Goal: Task Accomplishment & Management: Complete application form

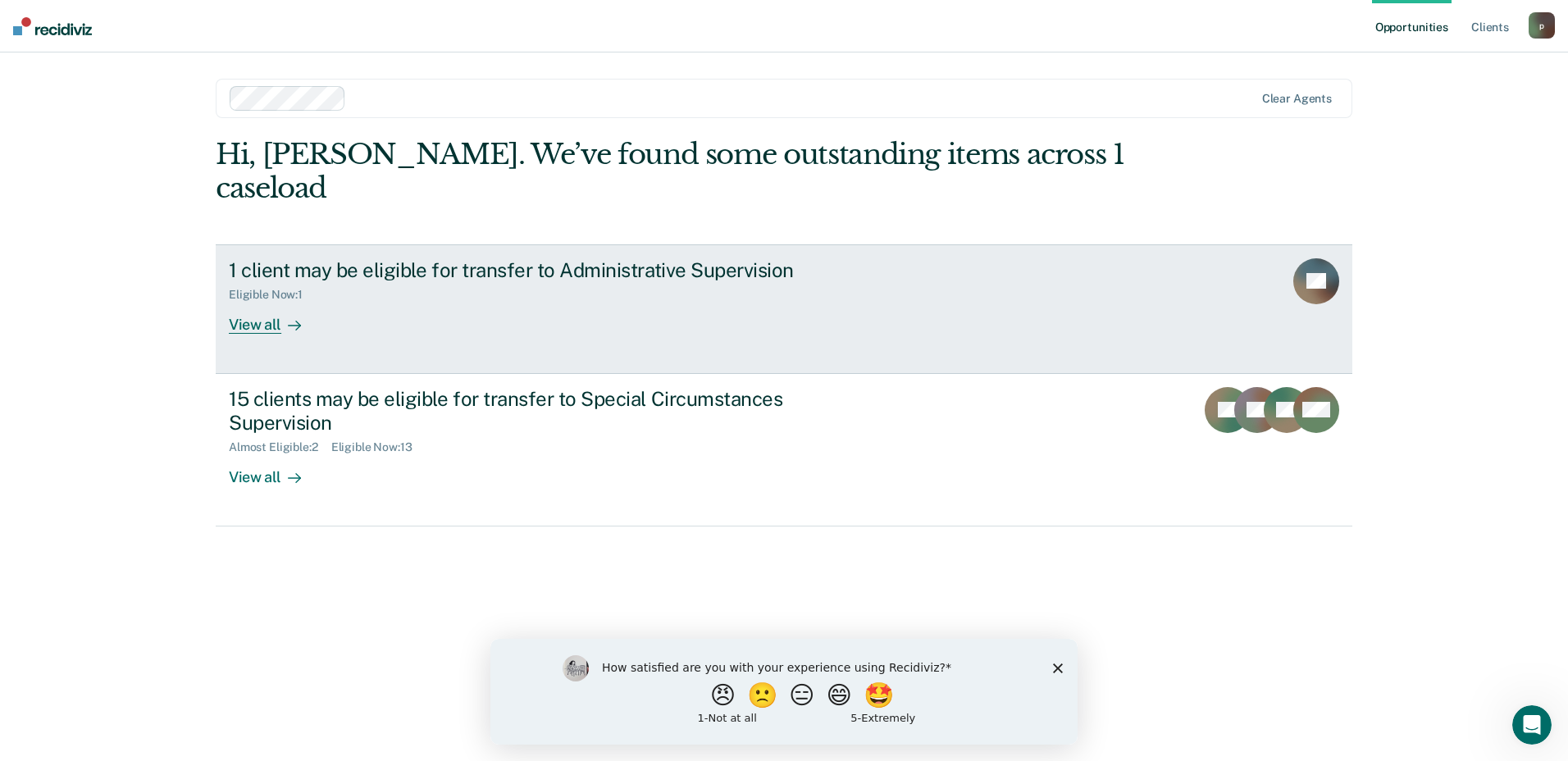
click at [248, 299] on link "1 client may be eligible for transfer to Administrative Supervision Eligible No…" at bounding box center [784, 308] width 1136 height 129
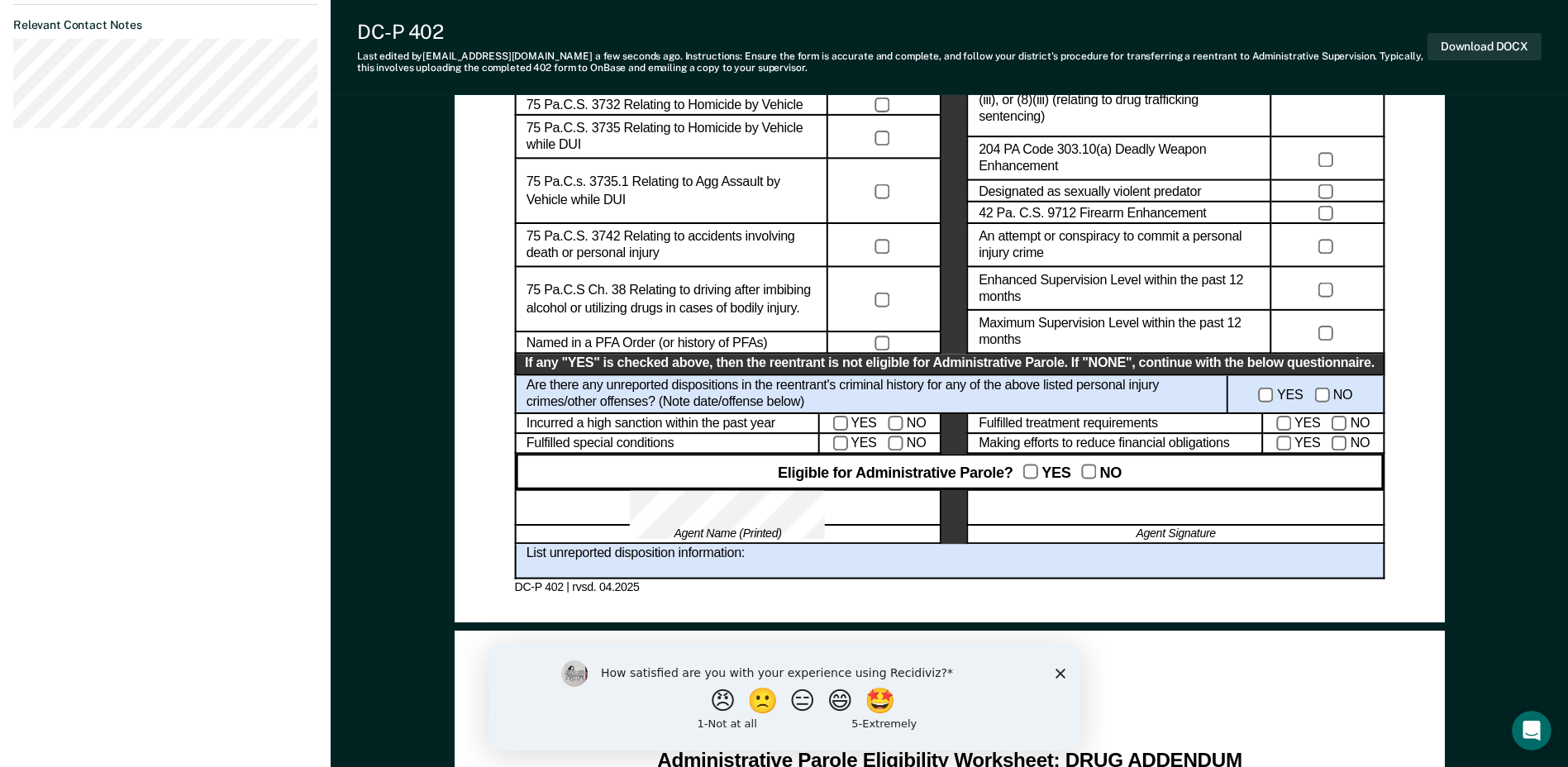
scroll to position [992, 0]
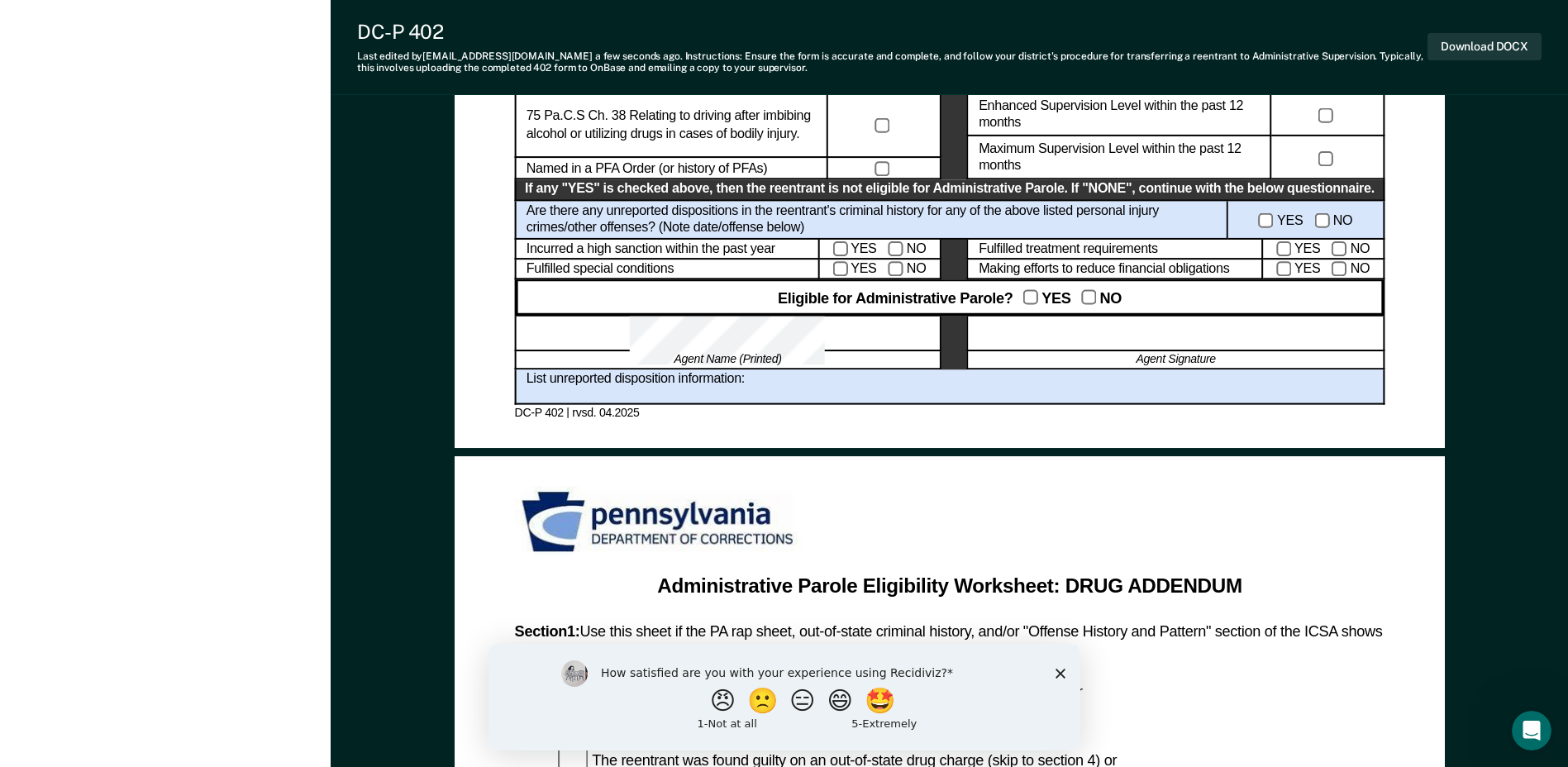
click at [1051, 332] on div at bounding box center [1176, 334] width 417 height 36
drag, startPoint x: 1051, startPoint y: 332, endPoint x: 1019, endPoint y: 336, distance: 32.2
drag, startPoint x: 1019, startPoint y: 336, endPoint x: 1023, endPoint y: 328, distance: 8.9
click at [1023, 328] on div at bounding box center [1176, 334] width 417 height 36
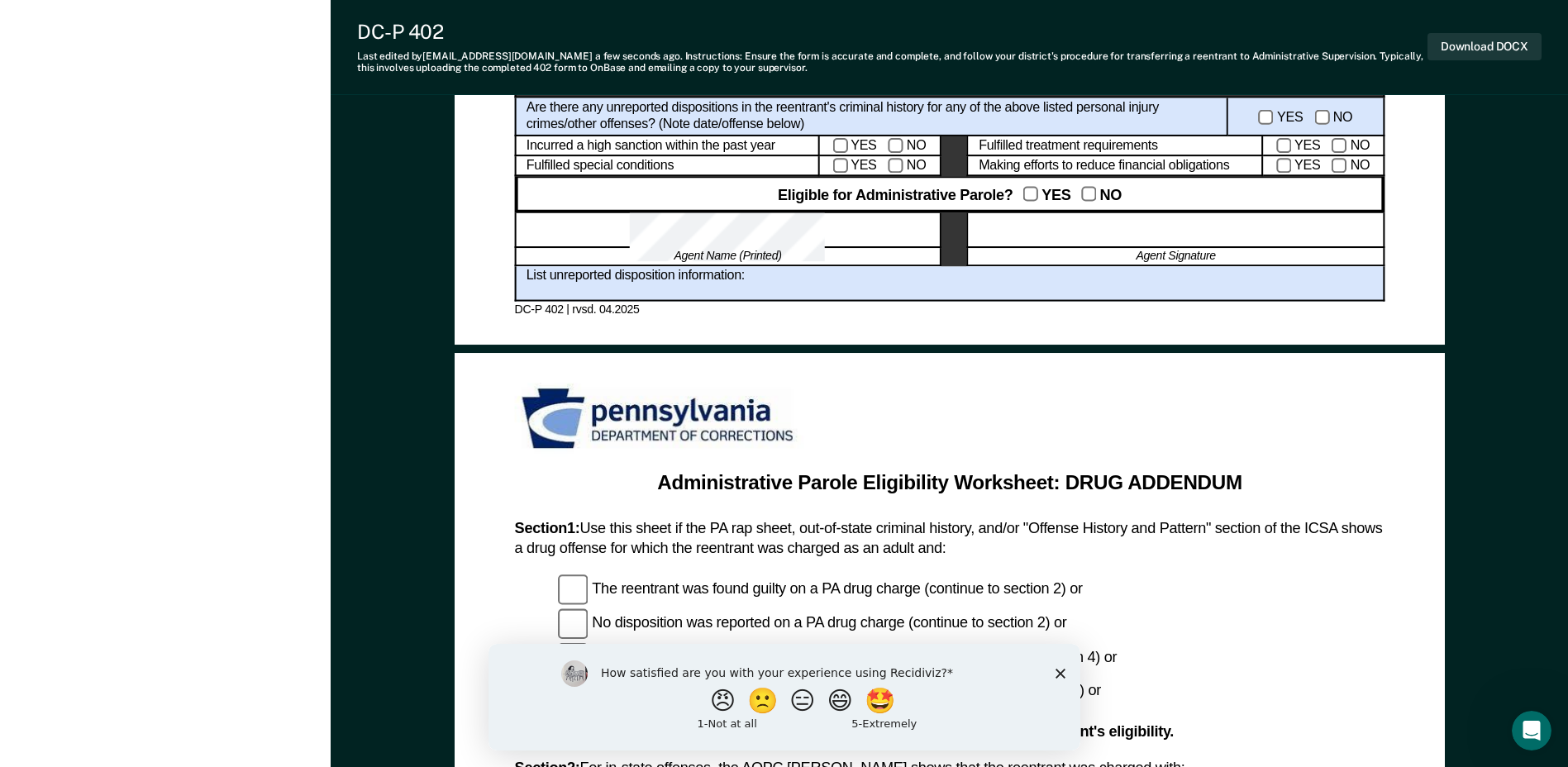
scroll to position [1074, 0]
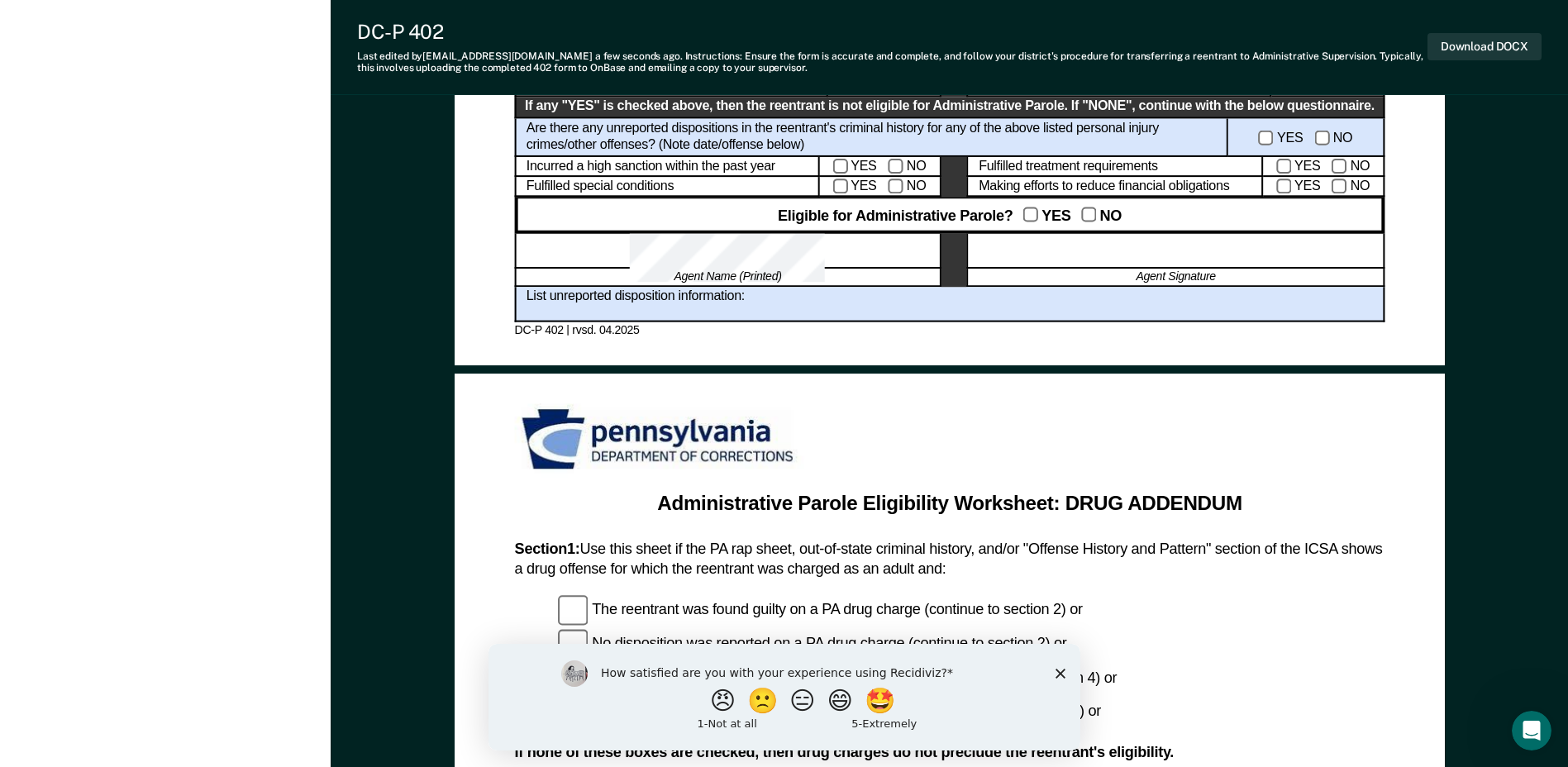
click at [1061, 676] on polygon "Close survey" at bounding box center [1059, 672] width 10 height 10
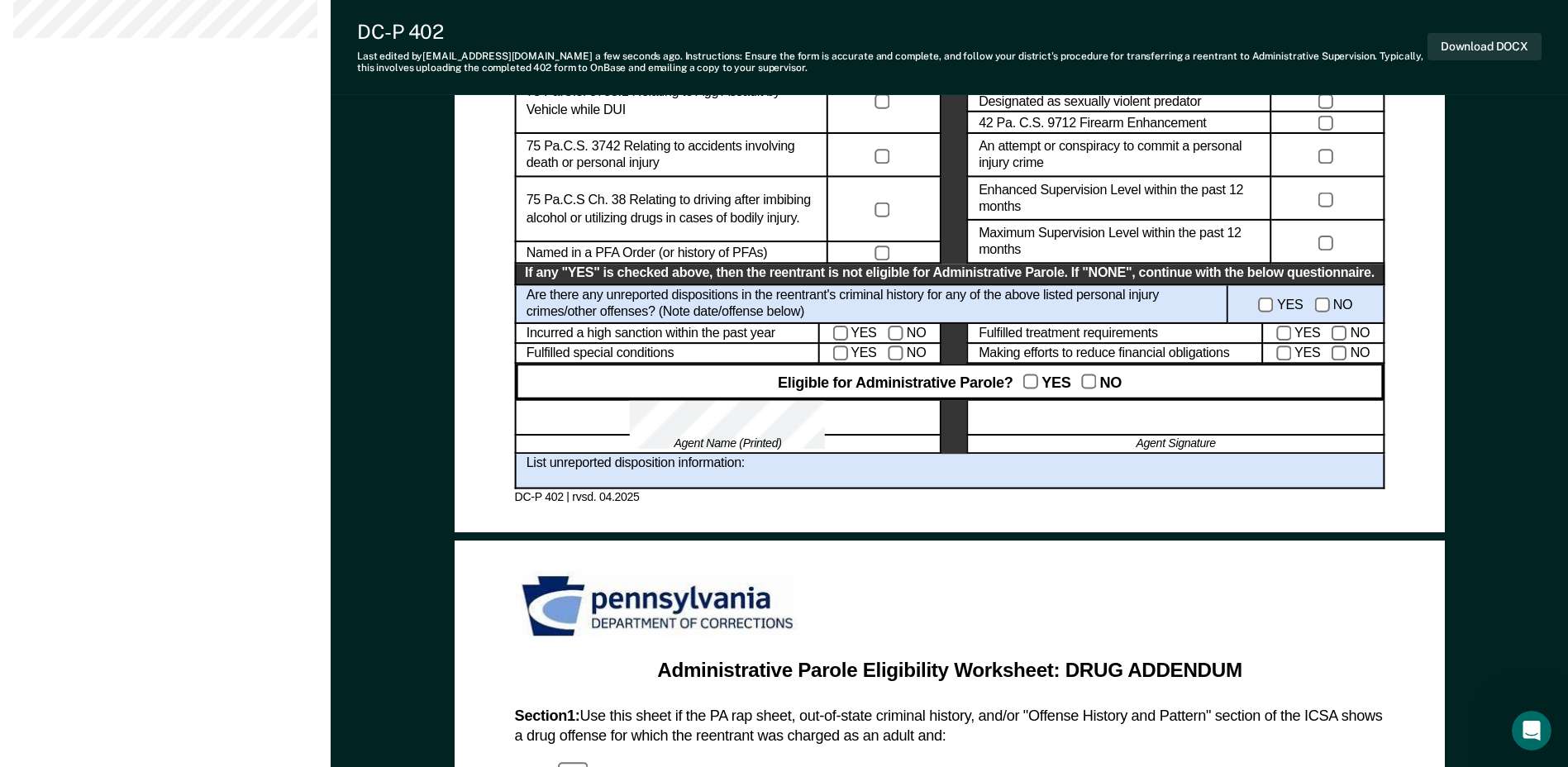
scroll to position [909, 0]
